Goal: Task Accomplishment & Management: Complete application form

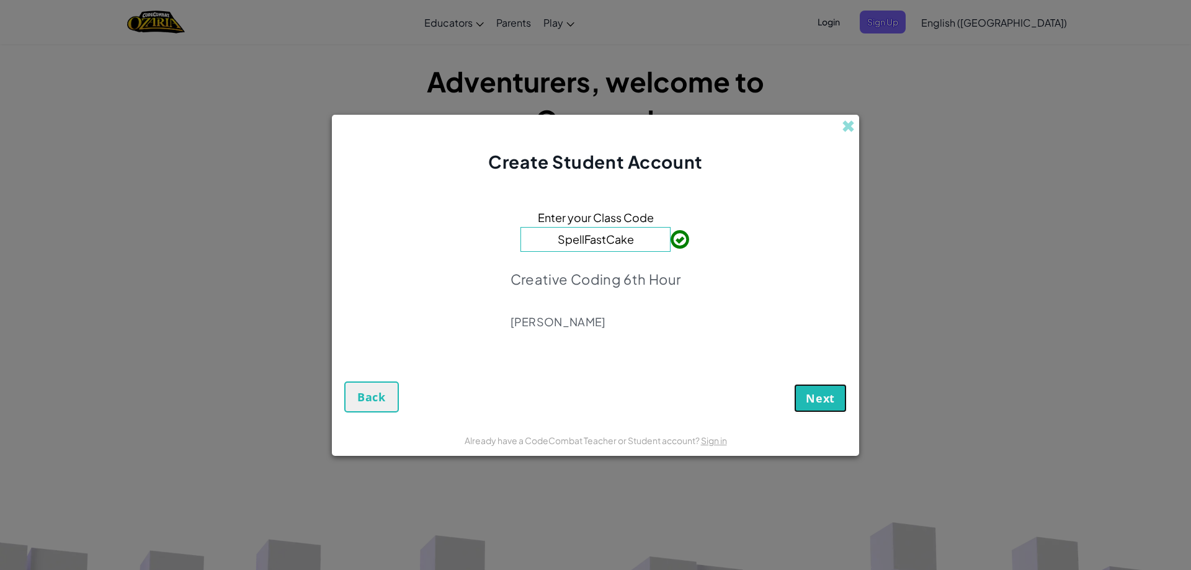
click at [832, 408] on button "Next" at bounding box center [820, 398] width 53 height 29
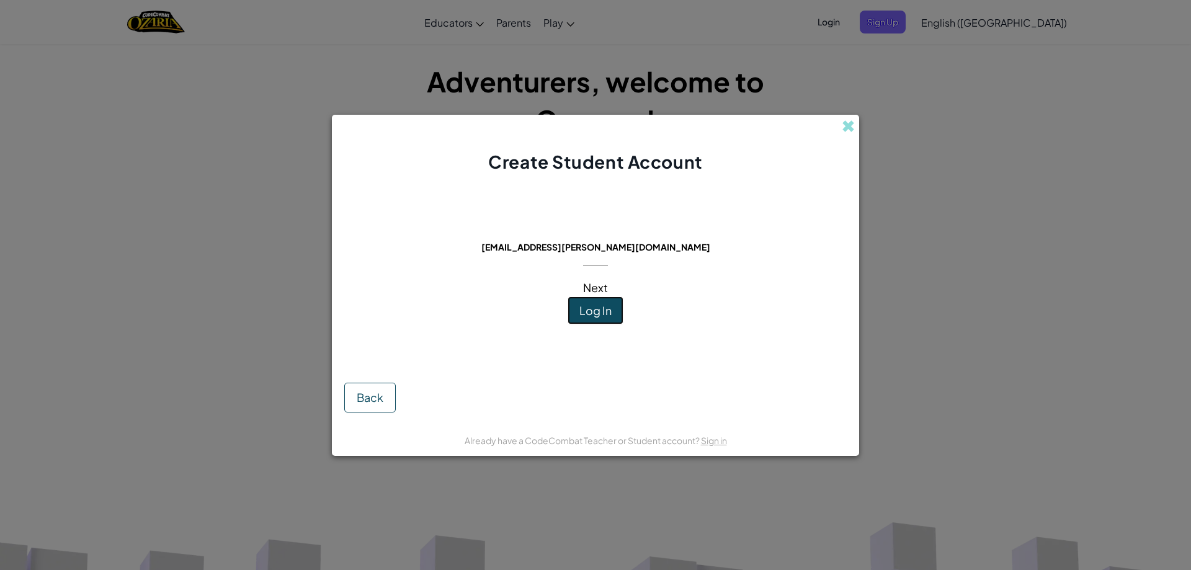
click at [599, 310] on span "Log In" at bounding box center [596, 310] width 32 height 14
